Goal: Find specific page/section: Find specific page/section

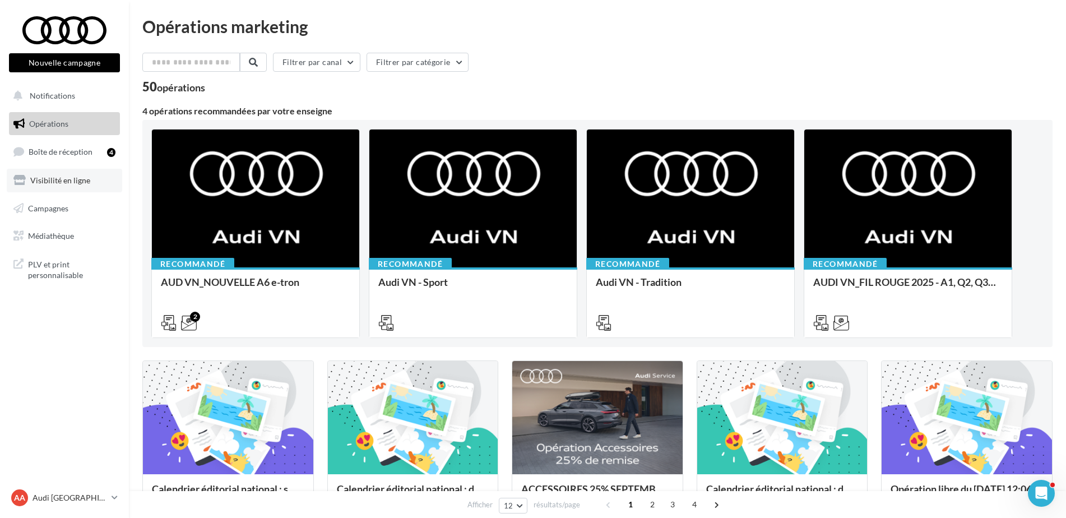
click at [66, 177] on span "Visibilité en ligne" at bounding box center [60, 180] width 60 height 10
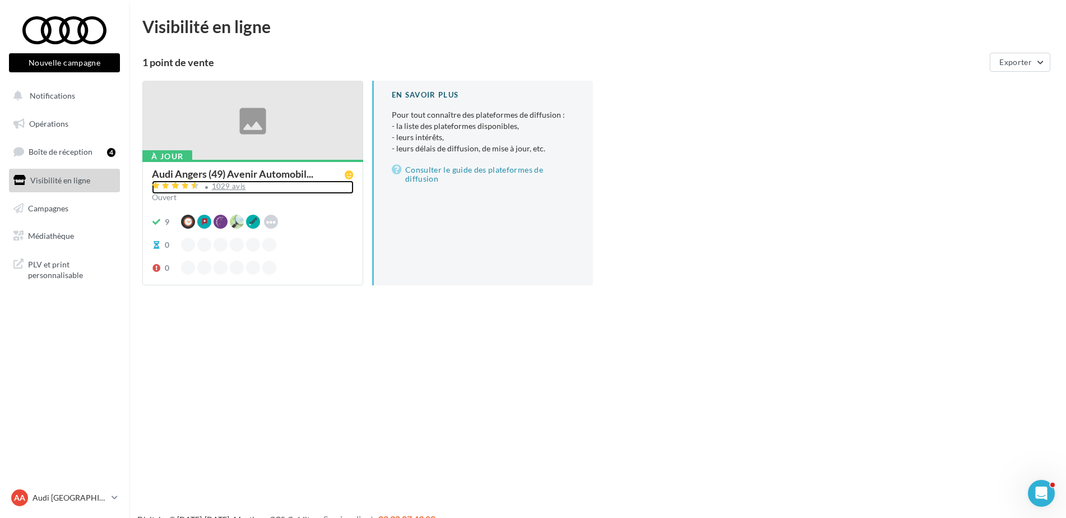
click at [226, 181] on div "1029 avis" at bounding box center [253, 186] width 202 height 13
